Goal: Transaction & Acquisition: Purchase product/service

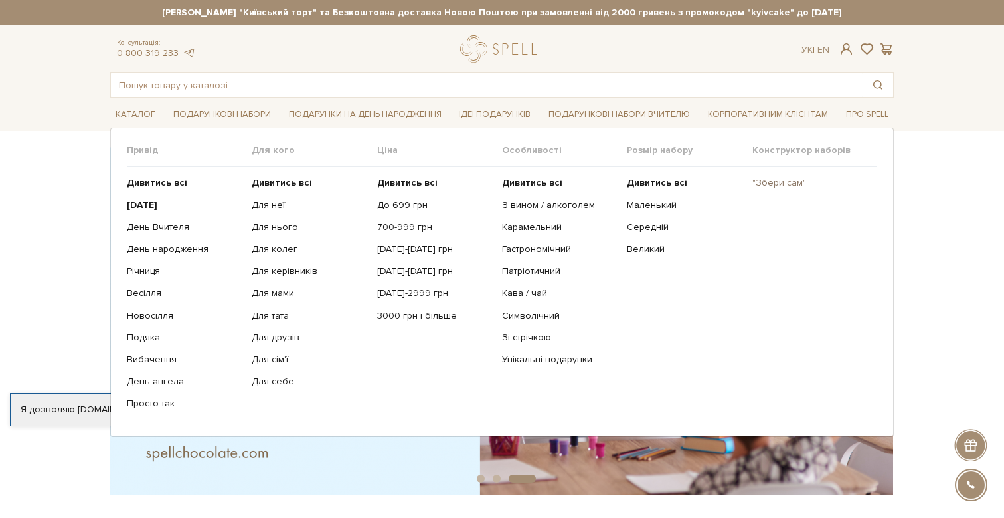
click at [771, 186] on link ""Збери сам"" at bounding box center [810, 183] width 115 height 12
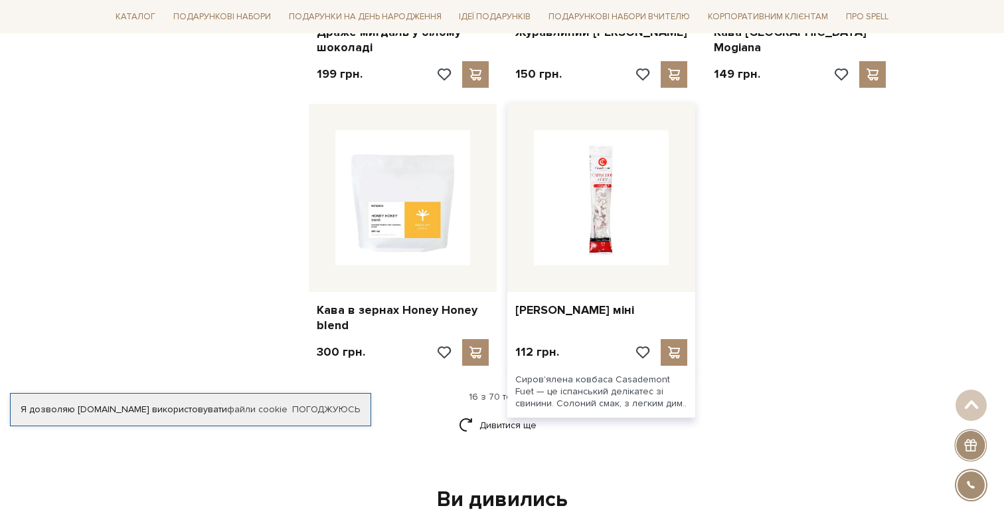
scroll to position [1614, 0]
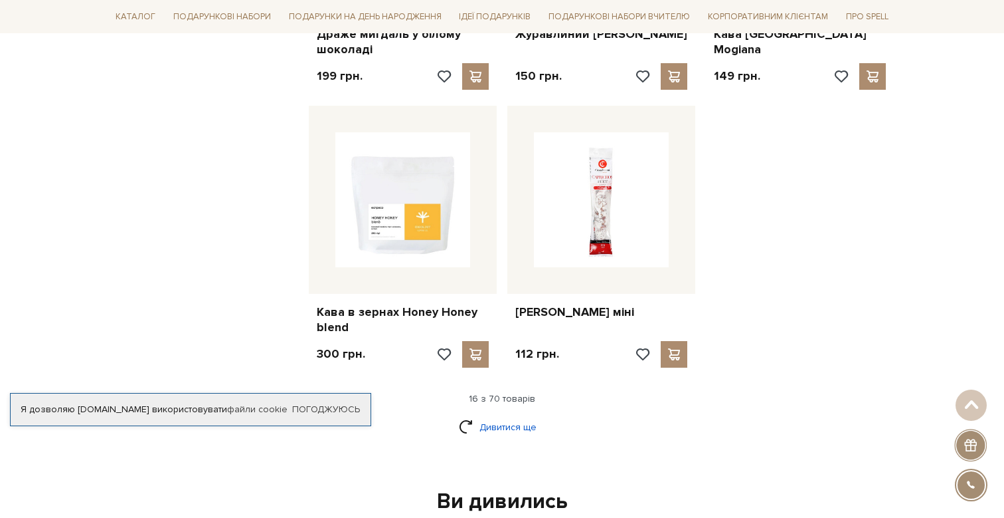
click at [498, 415] on link "Дивитися ще" at bounding box center [502, 426] width 86 height 23
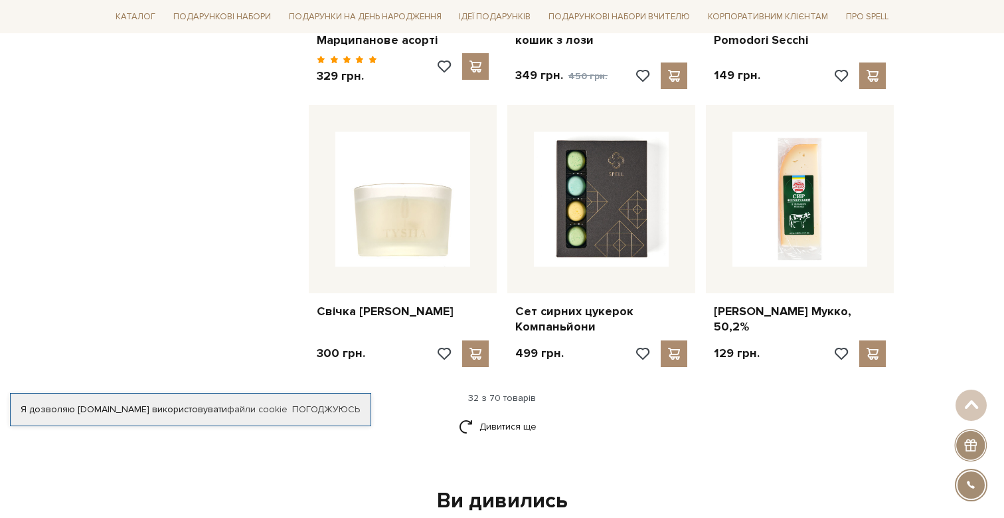
scroll to position [3028, 0]
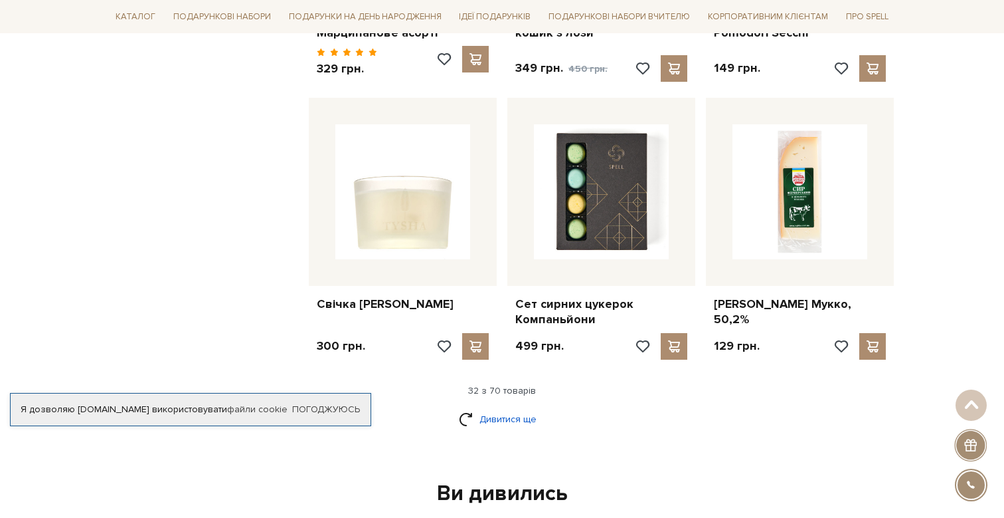
click at [515, 407] on link "Дивитися ще" at bounding box center [502, 418] width 86 height 23
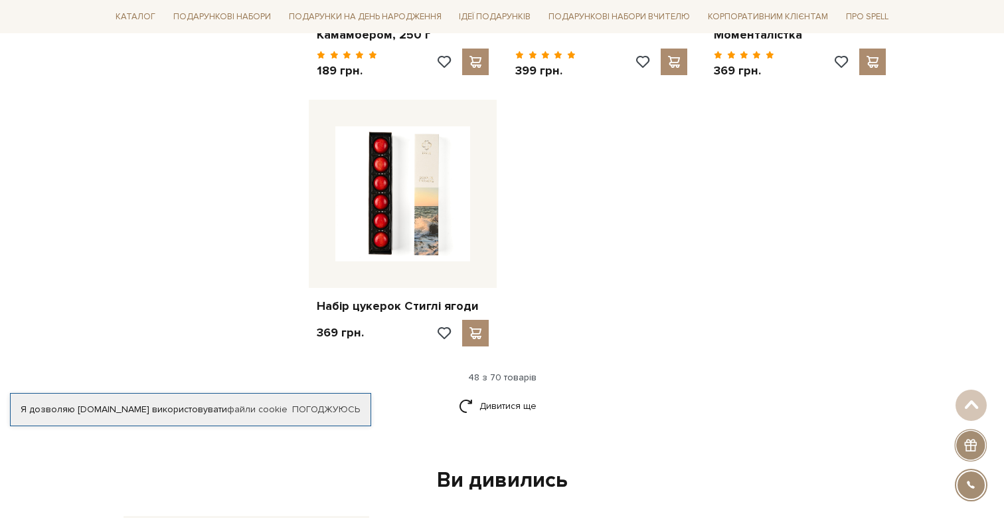
scroll to position [4736, 0]
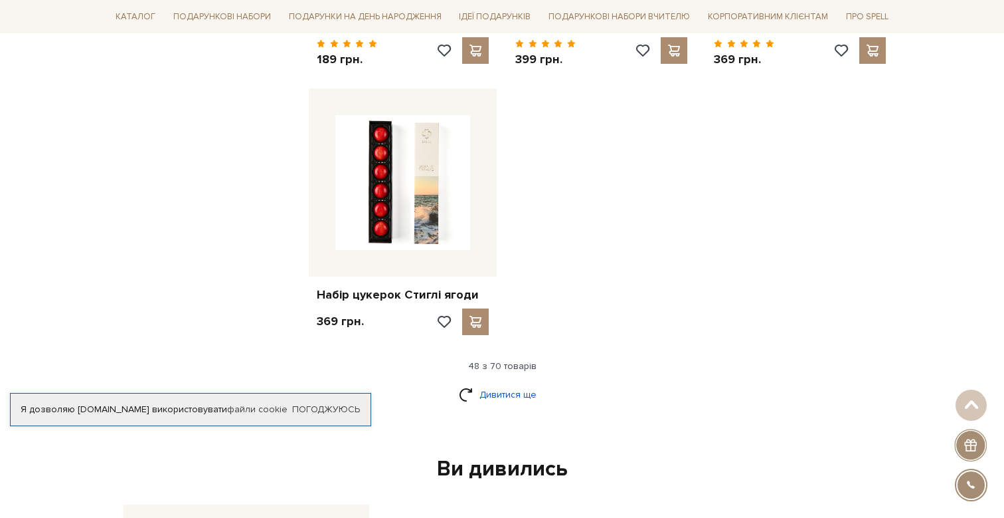
click at [520, 383] on link "Дивитися ще" at bounding box center [502, 394] width 86 height 23
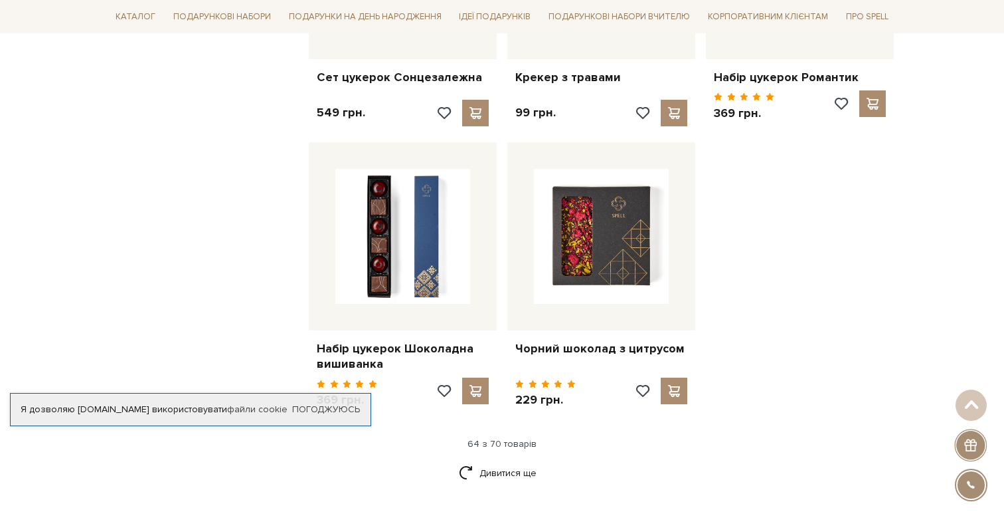
scroll to position [6107, 0]
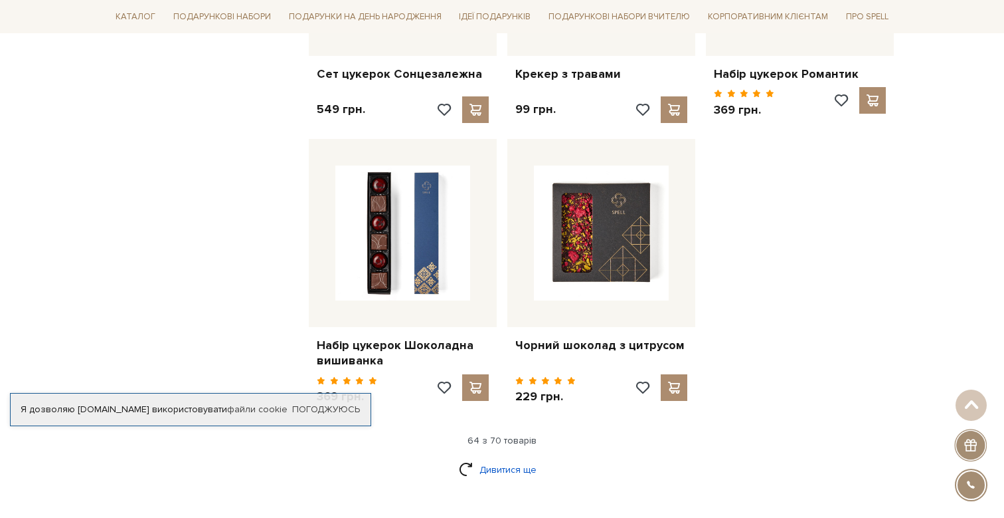
click at [514, 458] on link "Дивитися ще" at bounding box center [502, 469] width 86 height 23
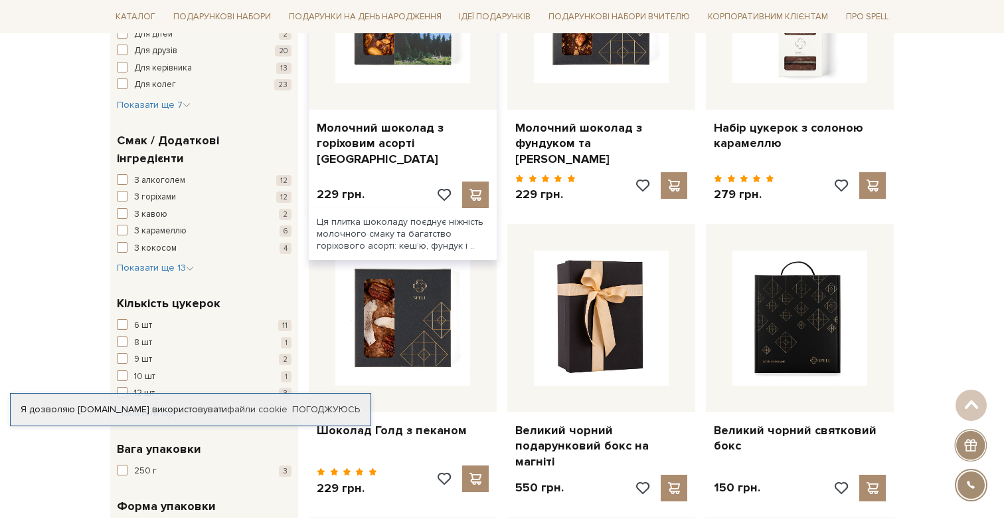
scroll to position [818, 0]
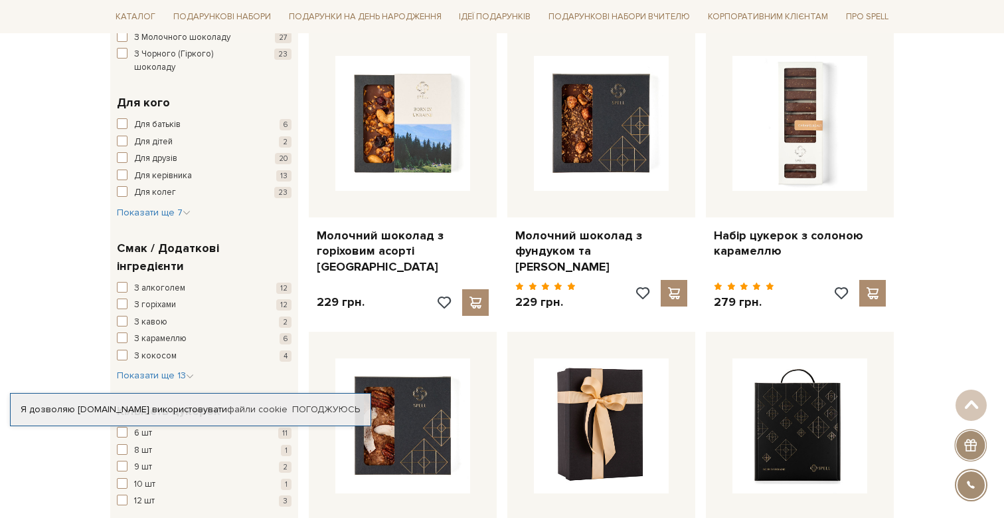
click at [122, 282] on span "button" at bounding box center [122, 287] width 11 height 11
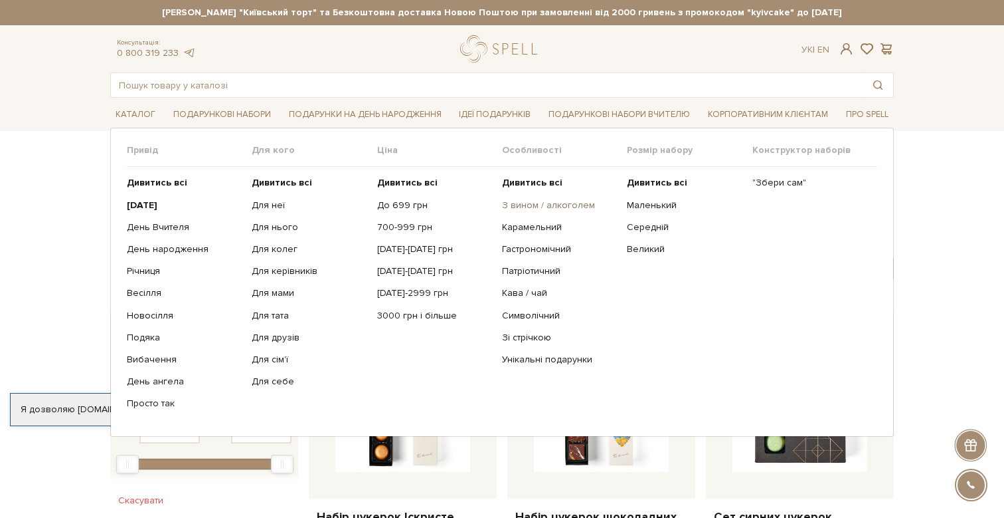
click at [543, 203] on link "З вином / алкоголем" at bounding box center [559, 205] width 115 height 12
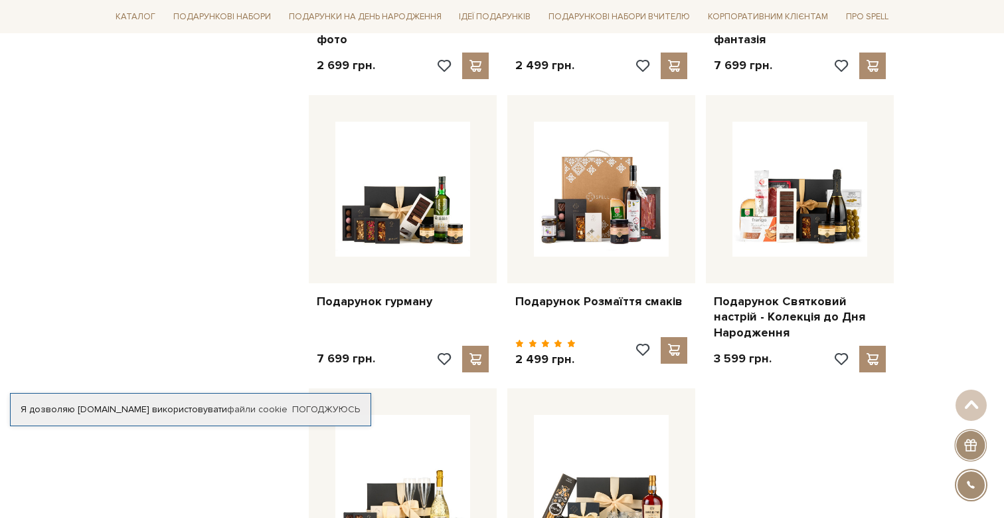
scroll to position [1600, 0]
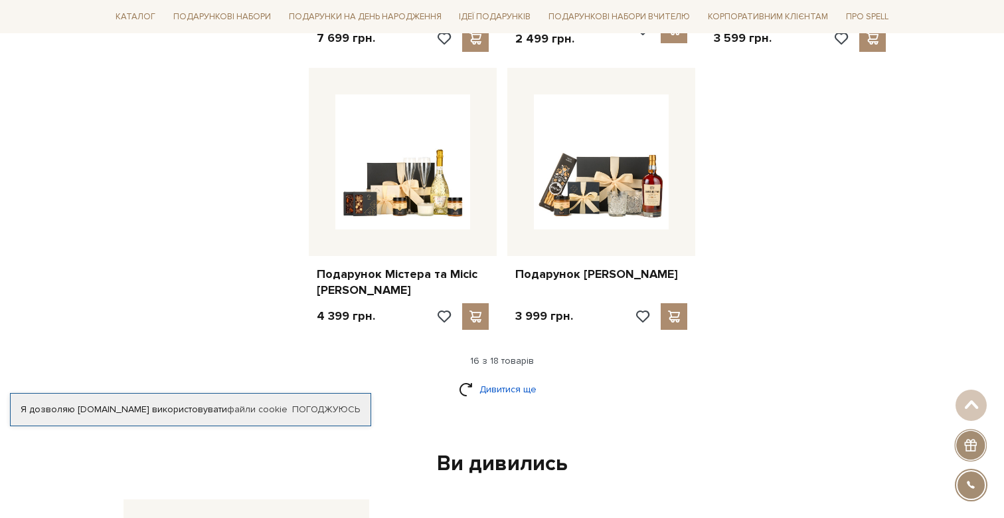
click at [492, 377] on link "Дивитися ще" at bounding box center [502, 388] width 86 height 23
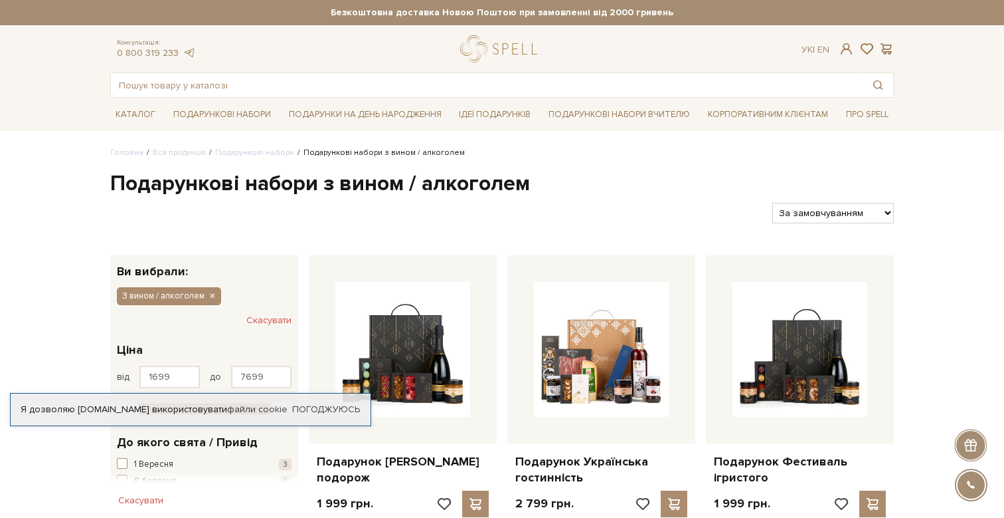
scroll to position [0, 0]
